Goal: Task Accomplishment & Management: Complete application form

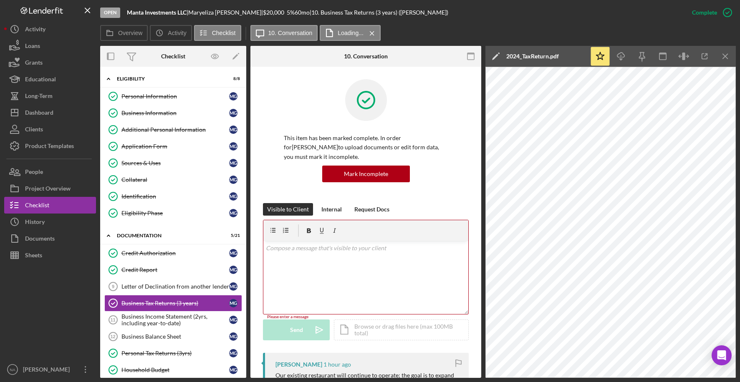
scroll to position [173, 0]
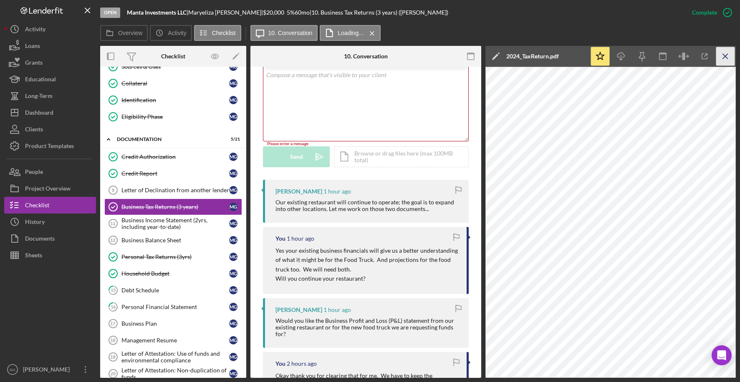
click at [725, 54] on icon "Icon/Menu Close" at bounding box center [725, 56] width 19 height 19
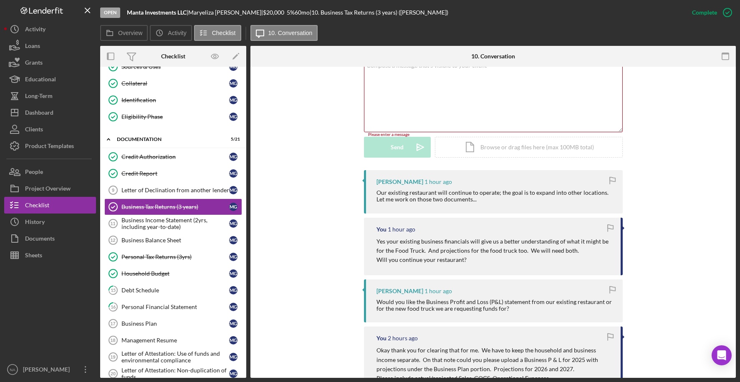
scroll to position [164, 0]
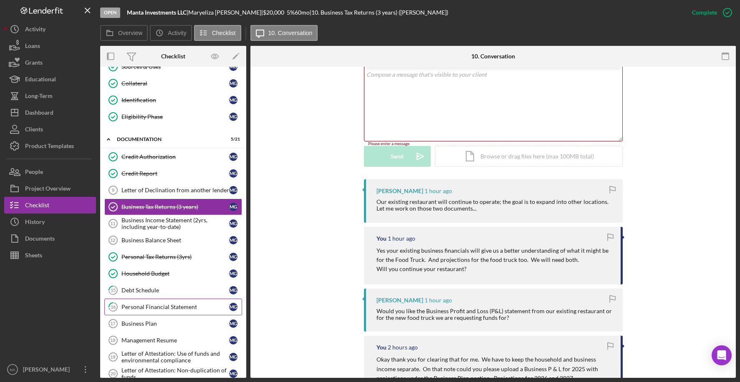
click at [173, 304] on div "Personal Financial Statement" at bounding box center [175, 307] width 108 height 7
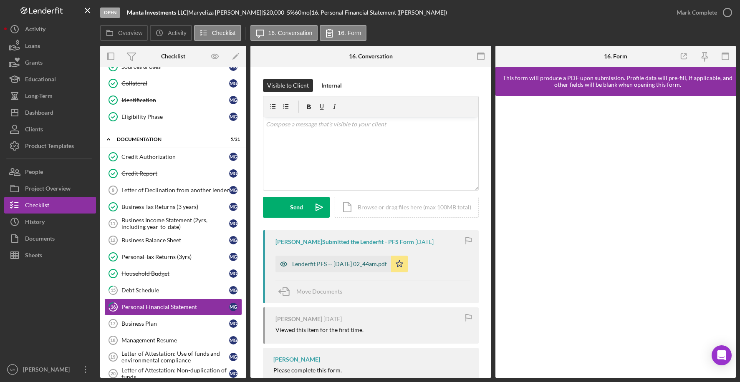
click at [358, 265] on div "Lenderfit PFS -- [DATE] 02_44am.pdf" at bounding box center [339, 264] width 95 height 7
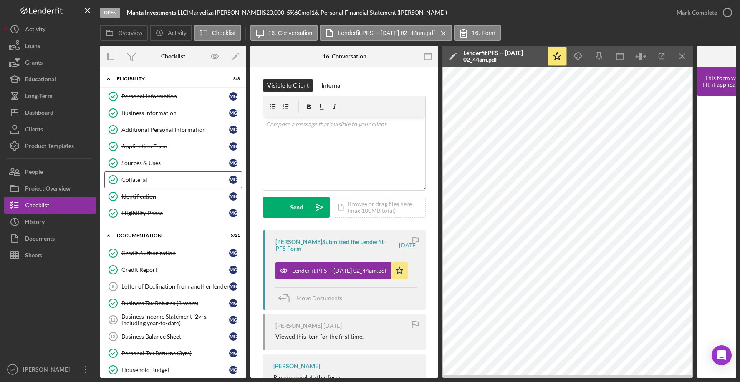
click at [171, 178] on div "Collateral" at bounding box center [175, 180] width 108 height 7
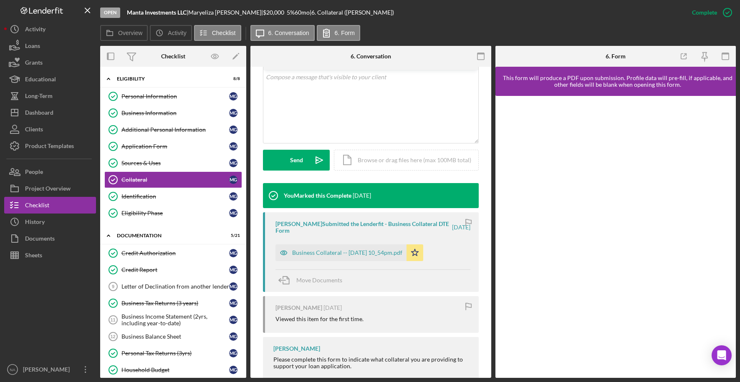
scroll to position [181, 0]
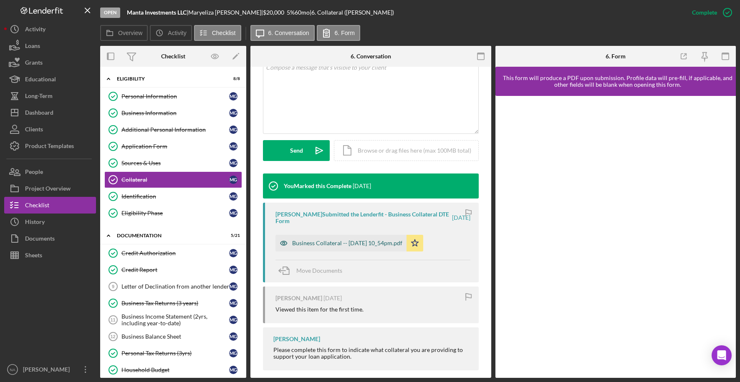
click at [330, 240] on div "Business Collateral -- [DATE] 10_54pm.pdf" at bounding box center [347, 243] width 110 height 7
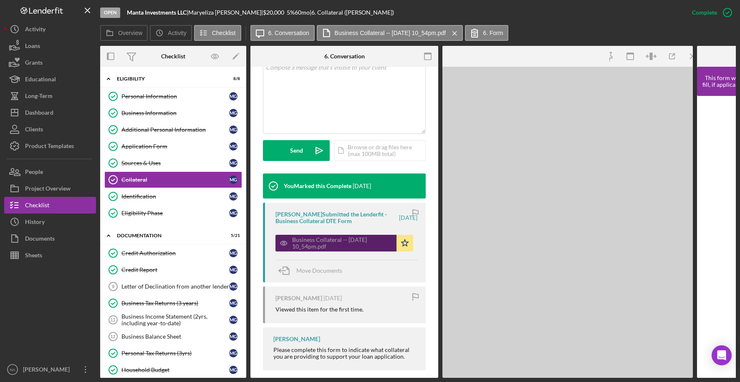
scroll to position [190, 0]
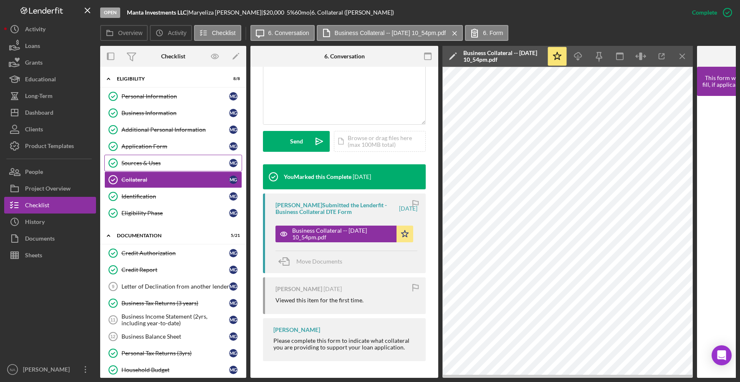
click at [170, 161] on div "Sources & Uses" at bounding box center [175, 163] width 108 height 7
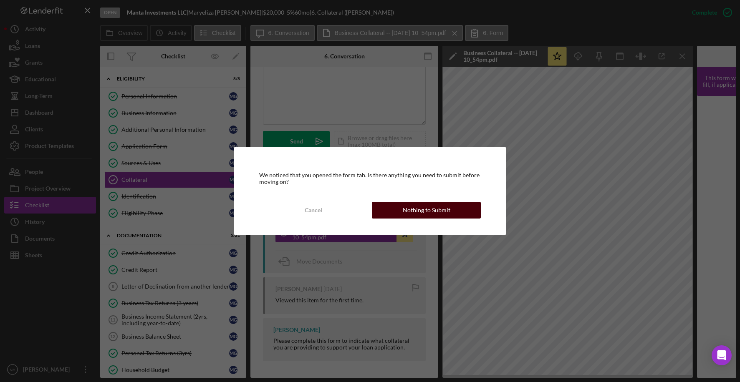
click at [432, 211] on div "Nothing to Submit" at bounding box center [427, 210] width 48 height 17
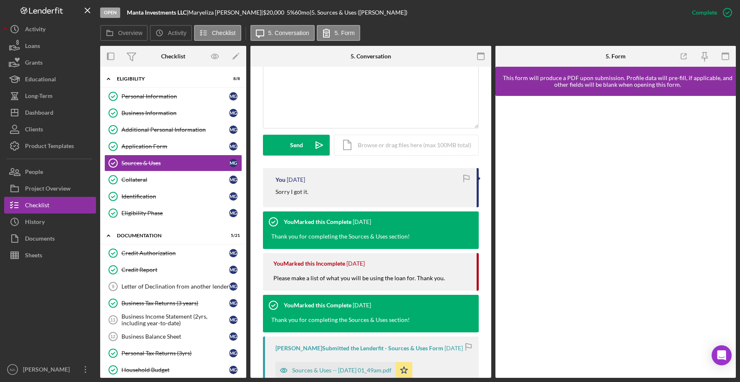
scroll to position [238, 0]
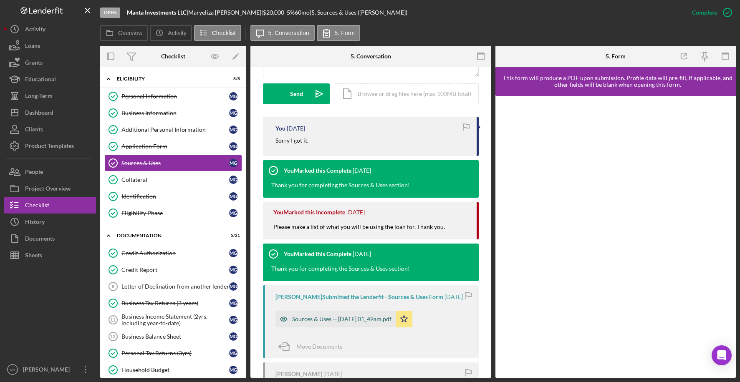
click at [333, 316] on div "Sources & Uses -- [DATE] 01_49am.pdf" at bounding box center [341, 319] width 99 height 7
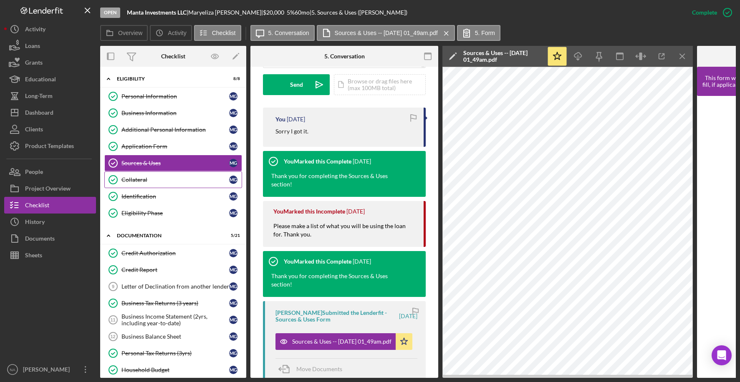
click at [160, 178] on div "Collateral" at bounding box center [175, 180] width 108 height 7
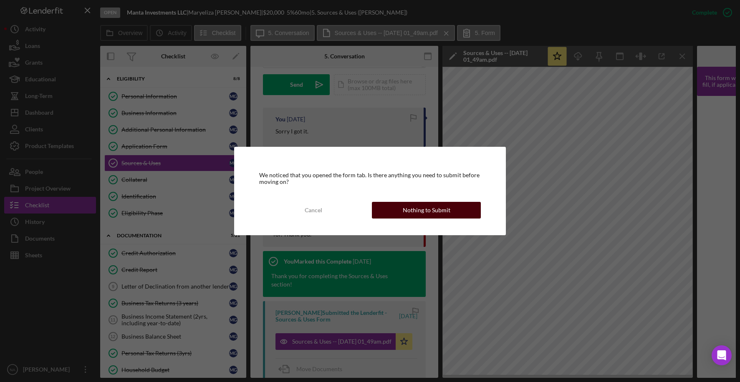
click at [432, 208] on div "Nothing to Submit" at bounding box center [427, 210] width 48 height 17
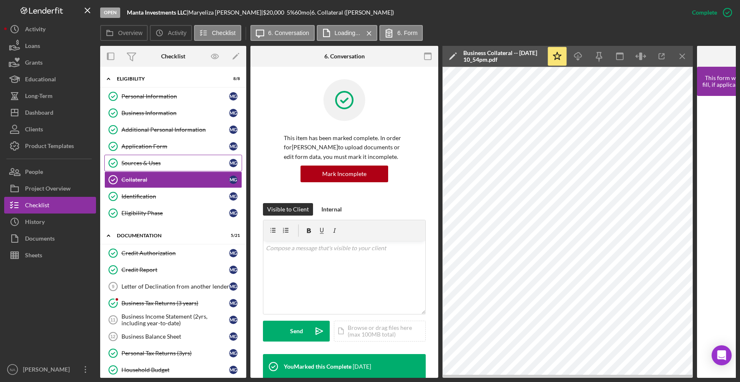
click at [191, 161] on div "Sources & Uses" at bounding box center [175, 163] width 108 height 7
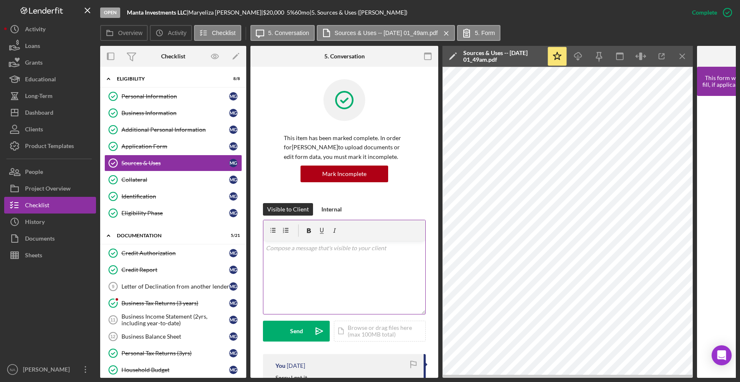
click at [286, 252] on p at bounding box center [344, 248] width 157 height 9
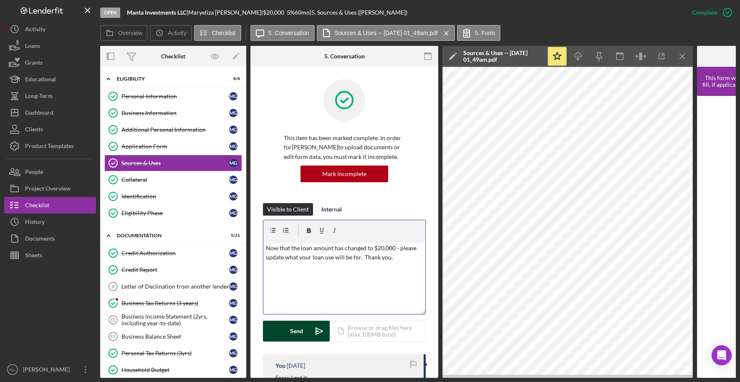
click at [296, 329] on div "Send" at bounding box center [296, 331] width 13 height 21
click at [159, 175] on link "Collateral Collateral M G" at bounding box center [173, 180] width 138 height 17
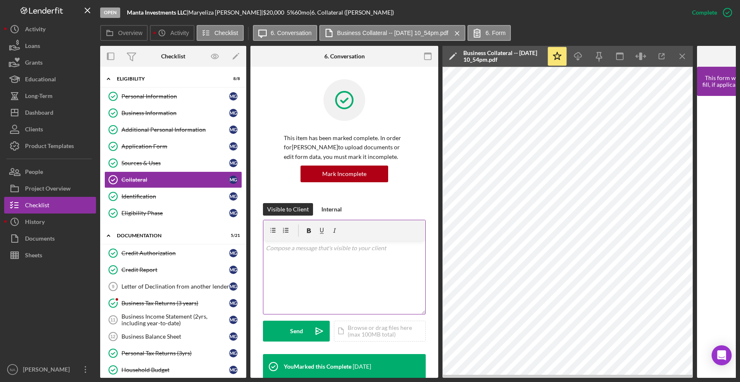
click at [312, 256] on div "v Color teal Color pink Remove color Add row above Add row below Add column bef…" at bounding box center [344, 277] width 162 height 73
click at [296, 329] on div "Send" at bounding box center [296, 331] width 13 height 21
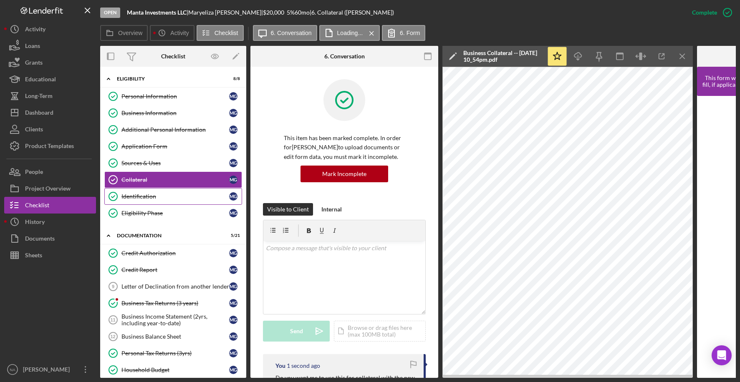
click at [172, 199] on div "Identification" at bounding box center [175, 196] width 108 height 7
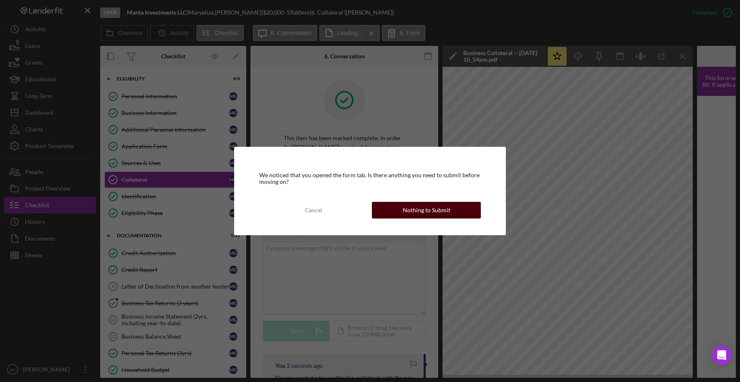
click at [417, 209] on div "Nothing to Submit" at bounding box center [427, 210] width 48 height 17
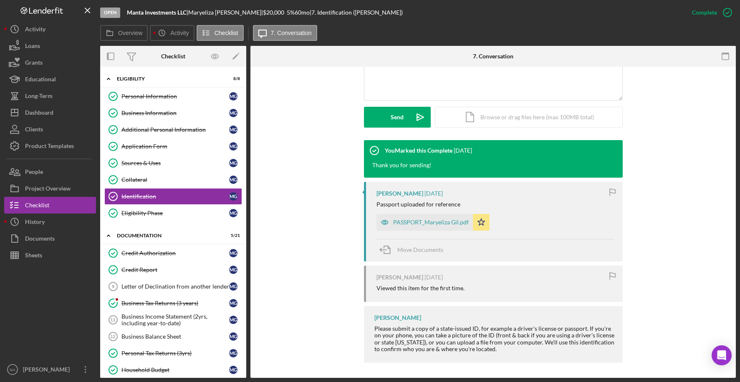
scroll to position [207, 0]
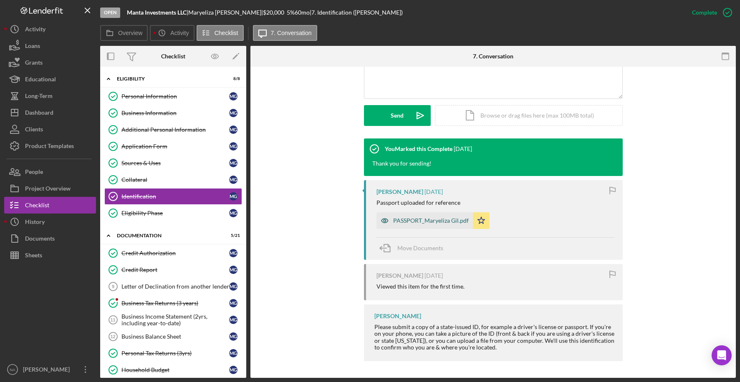
click at [414, 214] on div "PASSPORT_Maryeliza Gil.pdf" at bounding box center [425, 220] width 96 height 17
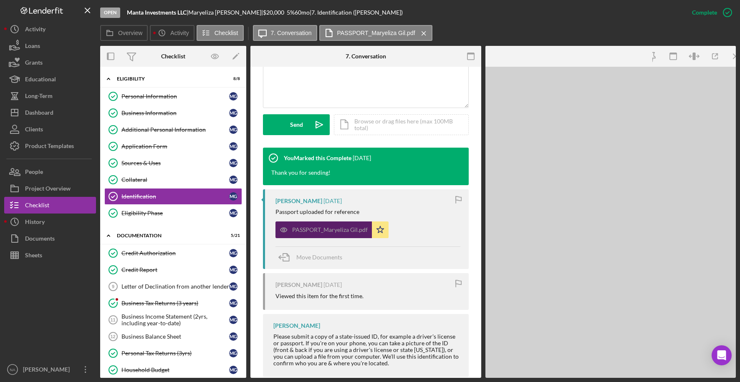
scroll to position [216, 0]
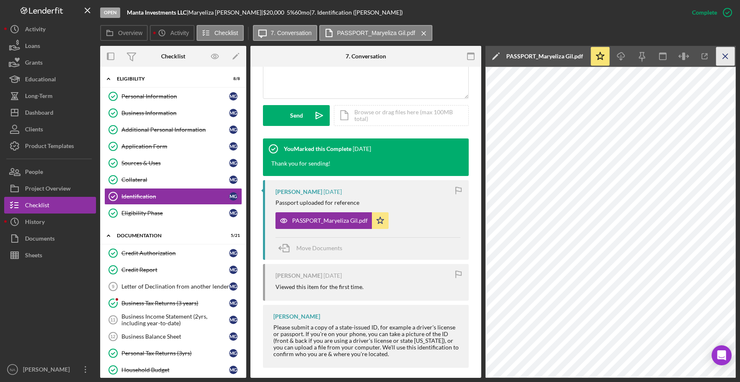
click at [728, 53] on icon "Icon/Menu Close" at bounding box center [725, 56] width 19 height 19
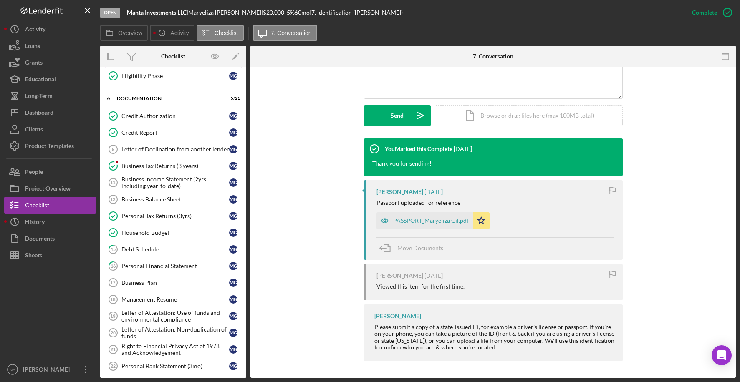
scroll to position [139, 0]
click at [174, 245] on div "Debt Schedule" at bounding box center [175, 248] width 108 height 7
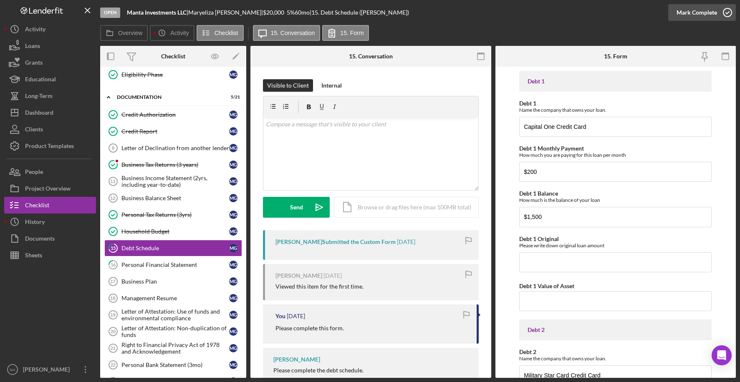
click at [687, 10] on div "Mark Complete" at bounding box center [697, 12] width 40 height 17
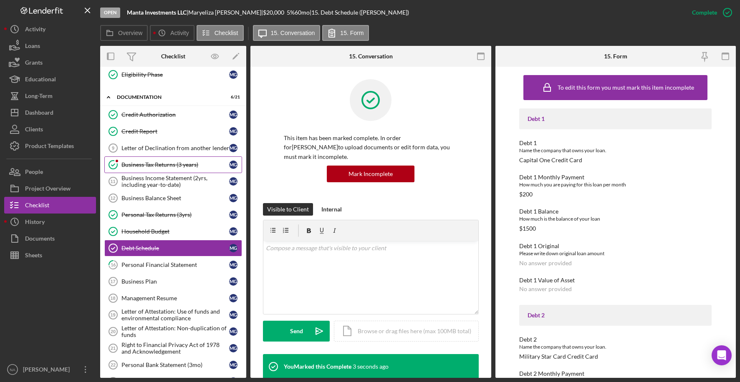
click at [137, 164] on div "Business Tax Returns (3 years)" at bounding box center [175, 165] width 108 height 7
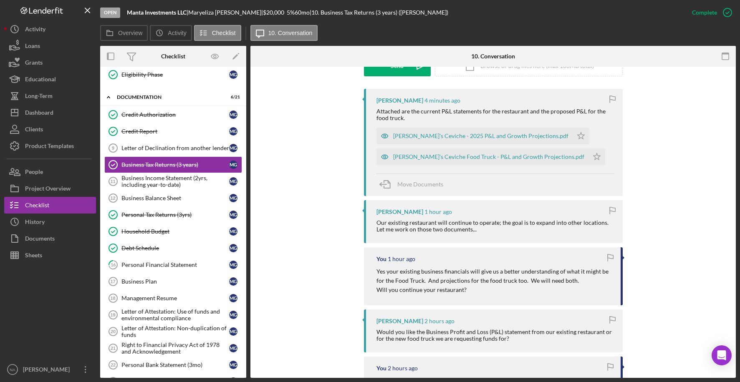
scroll to position [258, 0]
click at [532, 133] on div "[PERSON_NAME]'s Ceviche - 2025 P&L and Growth Projections.pdf" at bounding box center [480, 134] width 175 height 7
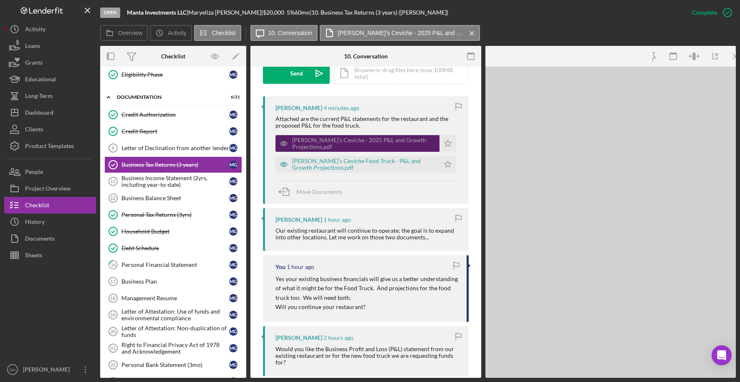
scroll to position [267, 0]
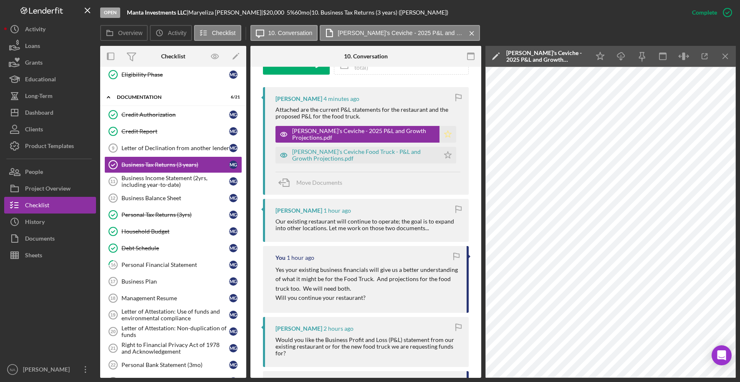
click at [445, 133] on icon "Icon/Star" at bounding box center [448, 134] width 17 height 17
click at [445, 154] on polygon "button" at bounding box center [448, 155] width 7 height 7
click at [344, 151] on div "[PERSON_NAME]'s Ceviche Food Truck - P&L and Growth Projections.pdf" at bounding box center [363, 155] width 143 height 13
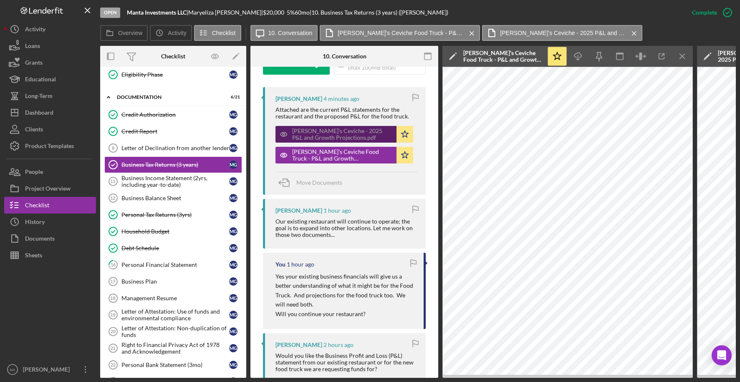
click at [379, 132] on div "[PERSON_NAME]'s Ceviche - 2025 P&L and Growth Projections.pdf" at bounding box center [342, 134] width 100 height 13
click at [686, 53] on icon "Icon/Menu Close" at bounding box center [682, 56] width 19 height 19
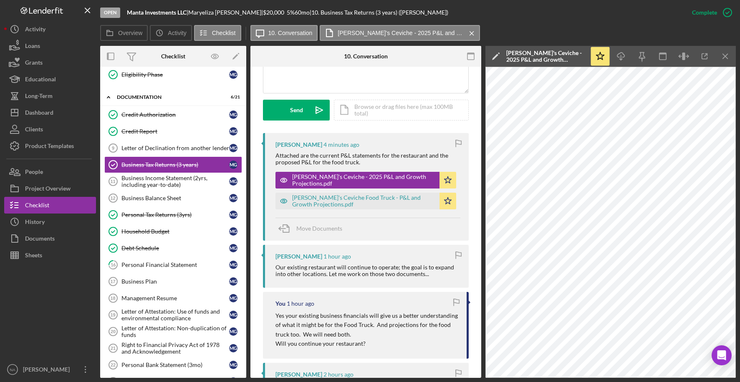
scroll to position [0, 0]
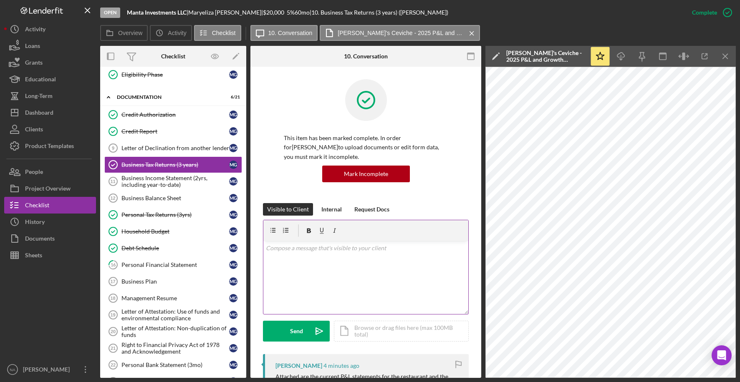
click at [283, 252] on p at bounding box center [366, 248] width 200 height 9
click at [447, 114] on div "This item has been marked complete. In order for [PERSON_NAME] to upload docume…" at bounding box center [366, 141] width 206 height 124
click at [408, 249] on p "Thank you. Are these actual numbers for 2025?" at bounding box center [366, 248] width 200 height 9
click at [266, 256] on p "Thank you. Are these actual numbers for 2025? What POS system are you using?" at bounding box center [366, 253] width 200 height 19
click at [298, 330] on div "Send" at bounding box center [296, 331] width 13 height 21
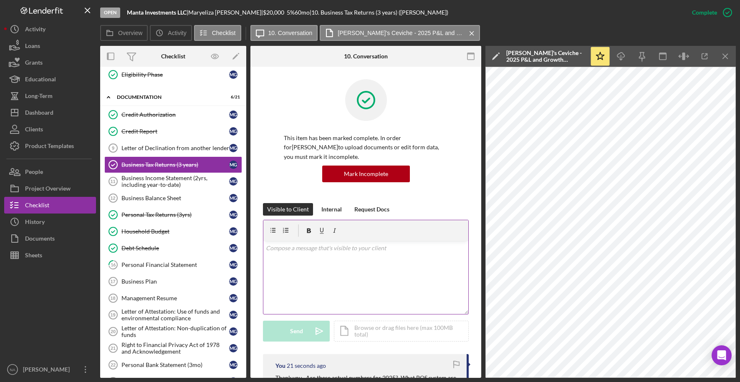
click at [300, 256] on div "v Color teal Color pink Remove color Add row above Add row below Add column bef…" at bounding box center [365, 277] width 205 height 73
click at [337, 248] on p "Can we do this by the month? Thank you for making this as your average monthly …" at bounding box center [366, 253] width 200 height 19
click at [452, 248] on p "Can you pull ? Thank you for making this as your average monthly sales." at bounding box center [366, 248] width 200 height 9
click at [310, 253] on div "v Color teal Color pink Remove color Add row above Add row below Add column bef…" at bounding box center [365, 277] width 205 height 73
click at [303, 257] on div "v Color teal Color pink Remove color Add row above Add row below Add column bef…" at bounding box center [365, 277] width 205 height 73
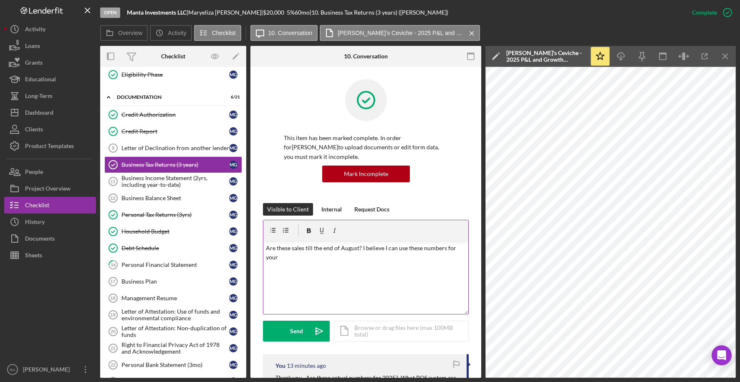
click at [455, 228] on div at bounding box center [365, 230] width 205 height 21
click at [358, 248] on p "Are these sales till the end of August? I believe I can use these numbers for y…" at bounding box center [366, 253] width 200 height 19
click at [316, 258] on p "Are these sales till the end of [DATE]? I believe I can use these numbers for y…" at bounding box center [366, 253] width 200 height 19
click at [301, 329] on div "Send" at bounding box center [296, 331] width 13 height 21
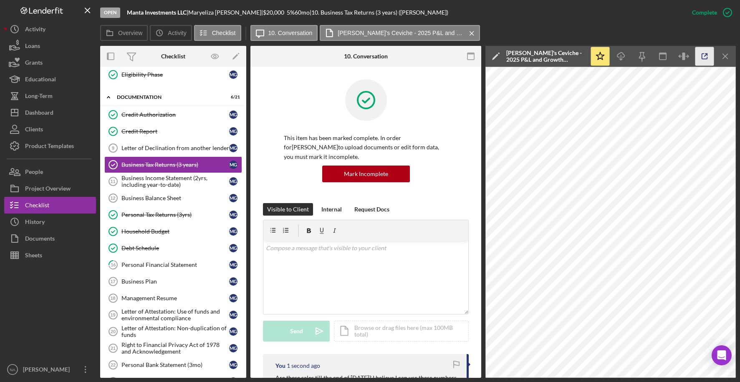
click at [705, 54] on icon "button" at bounding box center [704, 56] width 19 height 19
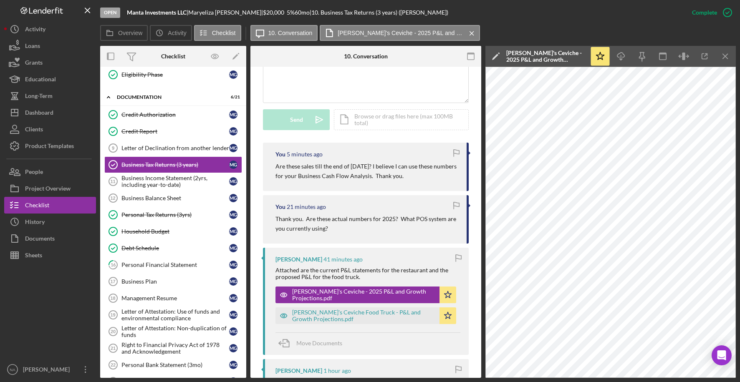
scroll to position [218, 0]
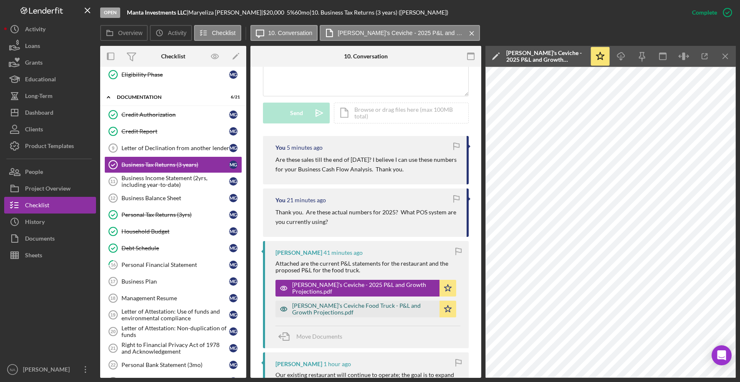
click at [374, 308] on div "[PERSON_NAME]'s Ceviche Food Truck - P&L and Growth Projections.pdf" at bounding box center [363, 309] width 143 height 13
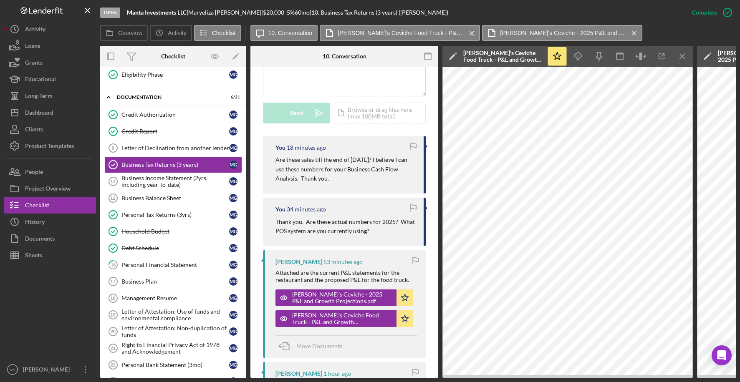
scroll to position [0, 0]
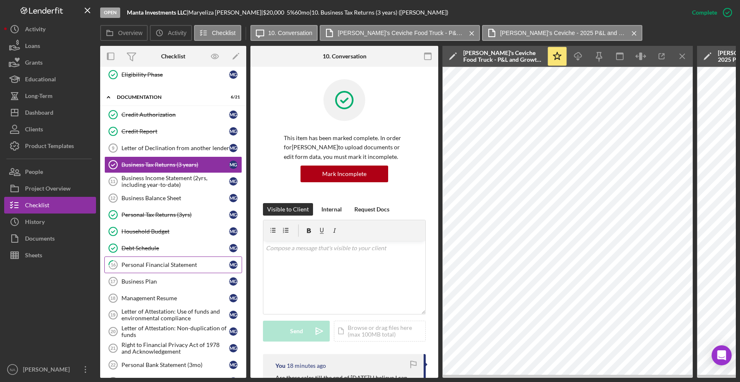
click at [162, 263] on div "Personal Financial Statement" at bounding box center [175, 265] width 108 height 7
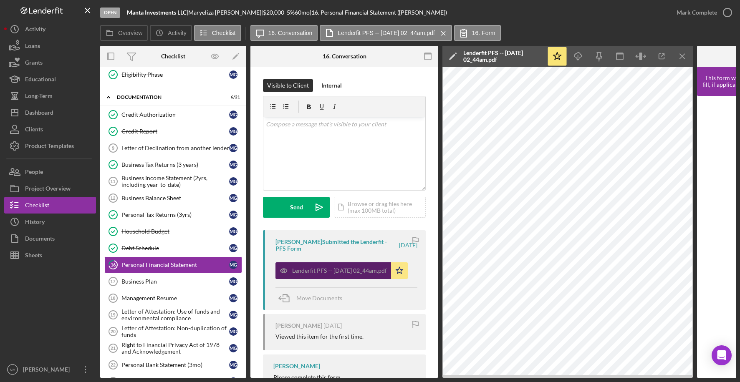
click at [335, 268] on div "Lenderfit PFS -- [DATE] 02_44am.pdf" at bounding box center [339, 271] width 95 height 7
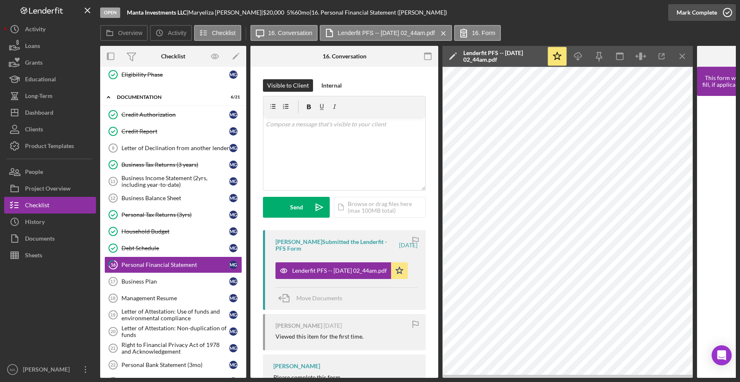
click at [689, 10] on div "Mark Complete" at bounding box center [697, 12] width 40 height 17
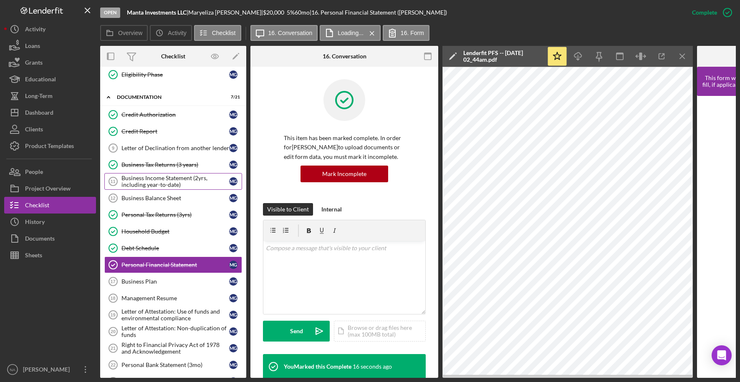
click at [170, 184] on div "Business Income Statement (2yrs, including year-to-date)" at bounding box center [175, 181] width 108 height 13
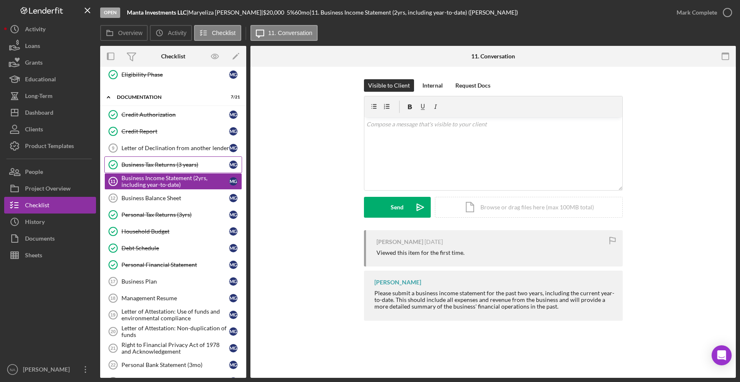
click at [172, 165] on div "Business Tax Returns (3 years)" at bounding box center [175, 165] width 108 height 7
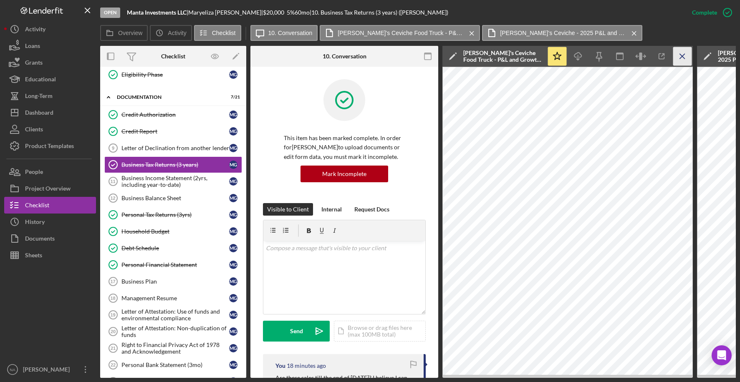
click at [682, 54] on icon "Icon/Menu Close" at bounding box center [682, 56] width 19 height 19
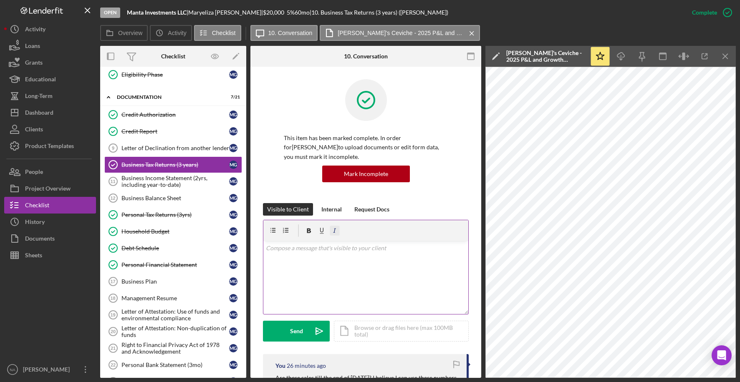
click at [334, 225] on div at bounding box center [365, 230] width 205 height 21
click at [723, 54] on line "button" at bounding box center [725, 56] width 5 height 5
